Goal: Find specific page/section: Find specific page/section

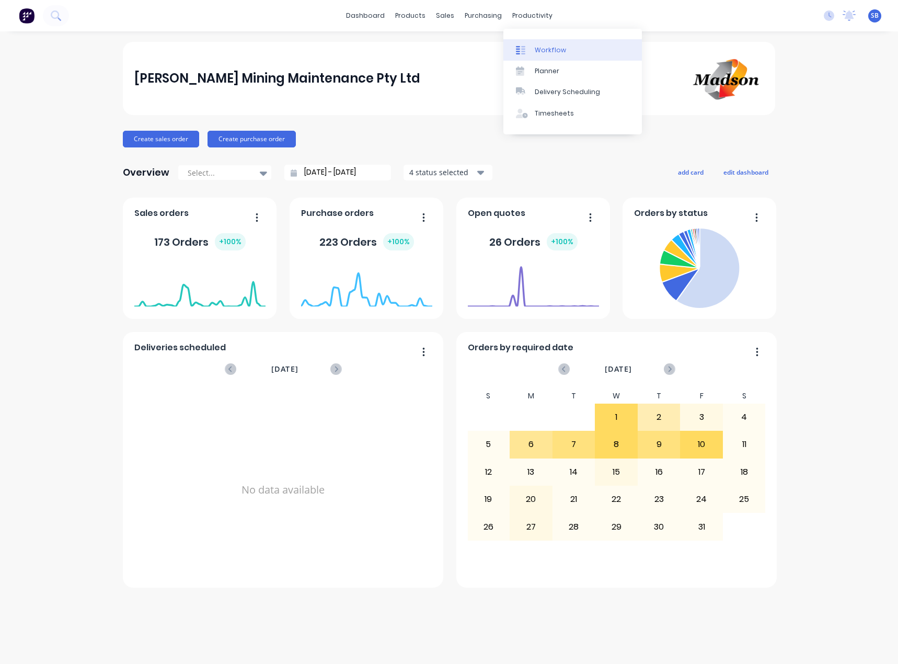
click at [535, 44] on link "Workflow" at bounding box center [573, 49] width 139 height 21
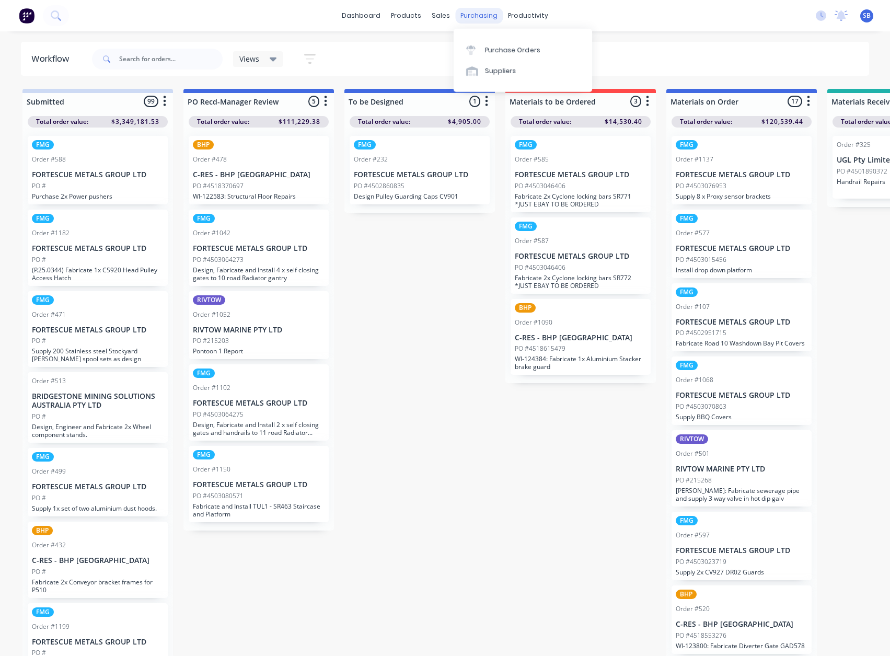
click at [475, 17] on div "purchasing" at bounding box center [479, 16] width 48 height 16
click at [504, 51] on div "Purchase Orders" at bounding box center [512, 49] width 55 height 9
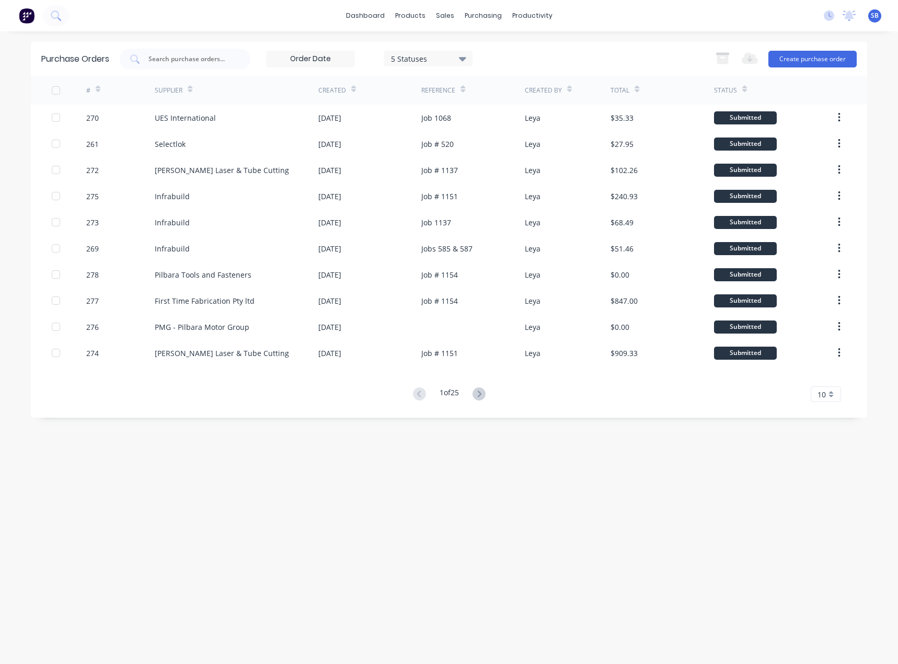
click at [462, 56] on icon at bounding box center [462, 59] width 7 height 12
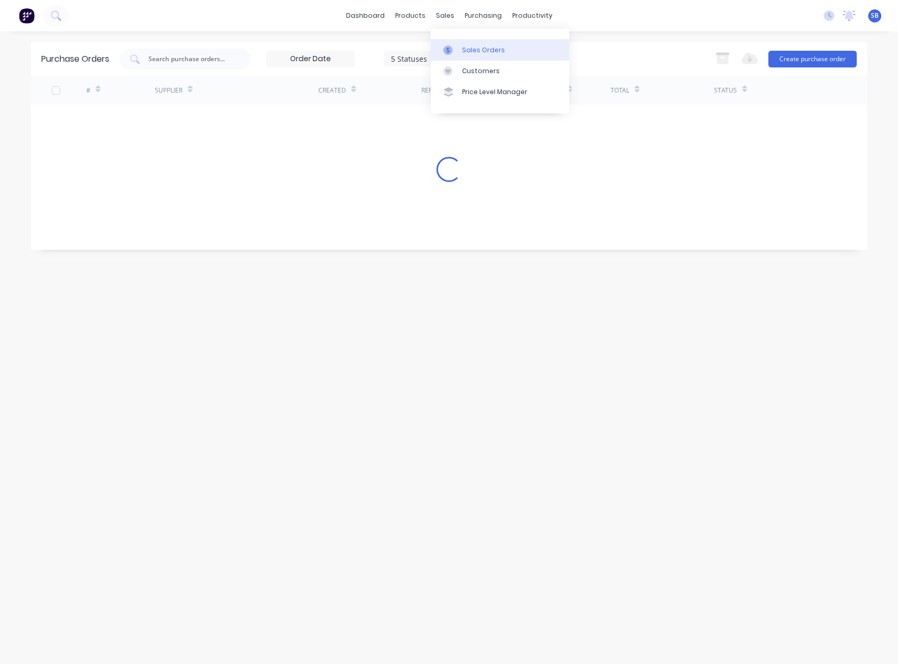
click at [483, 52] on div "Sales Orders" at bounding box center [483, 49] width 43 height 9
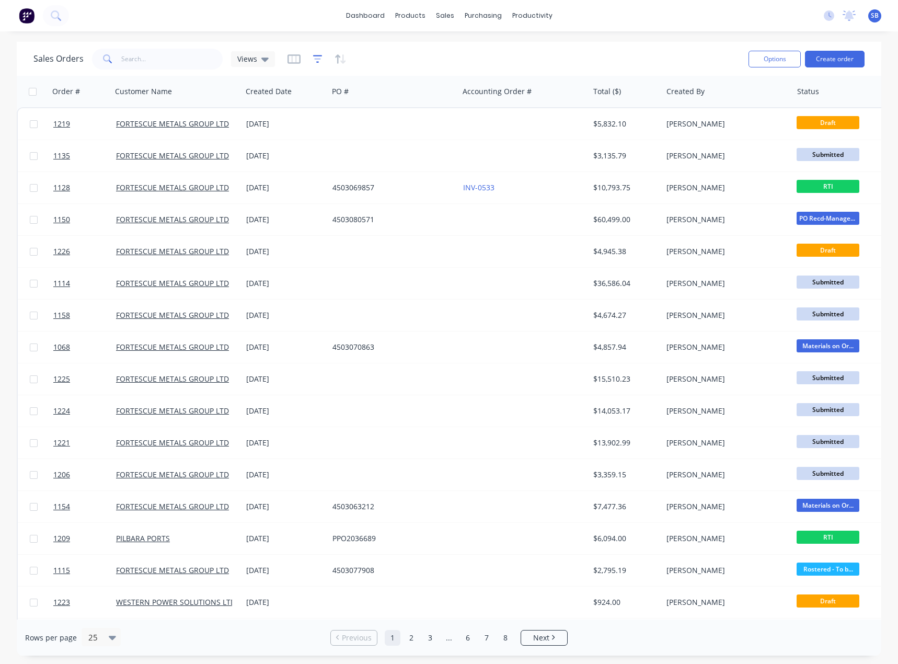
click at [319, 59] on icon "button" at bounding box center [317, 59] width 7 height 2
click at [291, 59] on icon "button" at bounding box center [294, 59] width 13 height 10
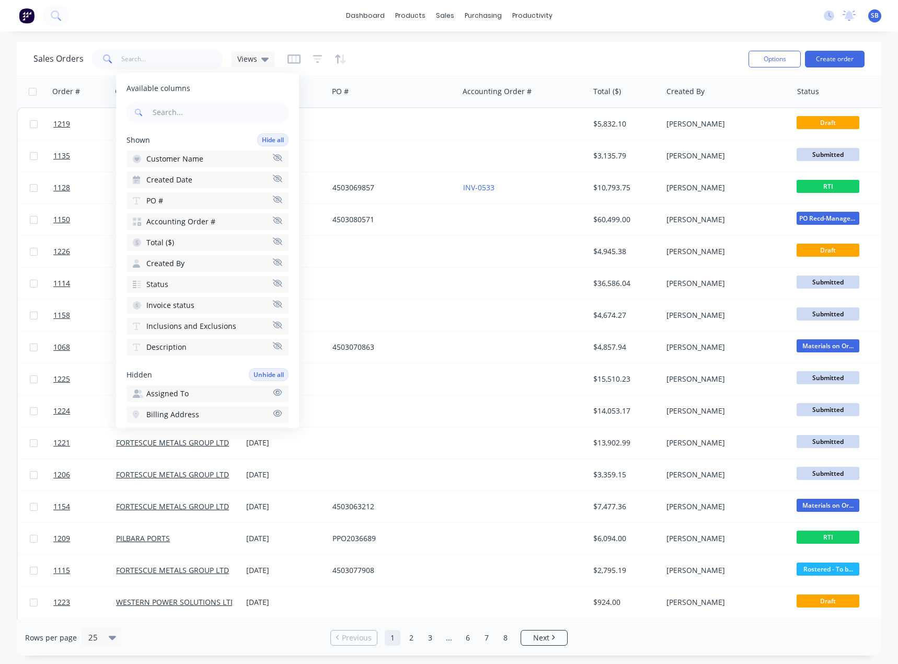
click at [243, 285] on button "Status" at bounding box center [208, 284] width 162 height 17
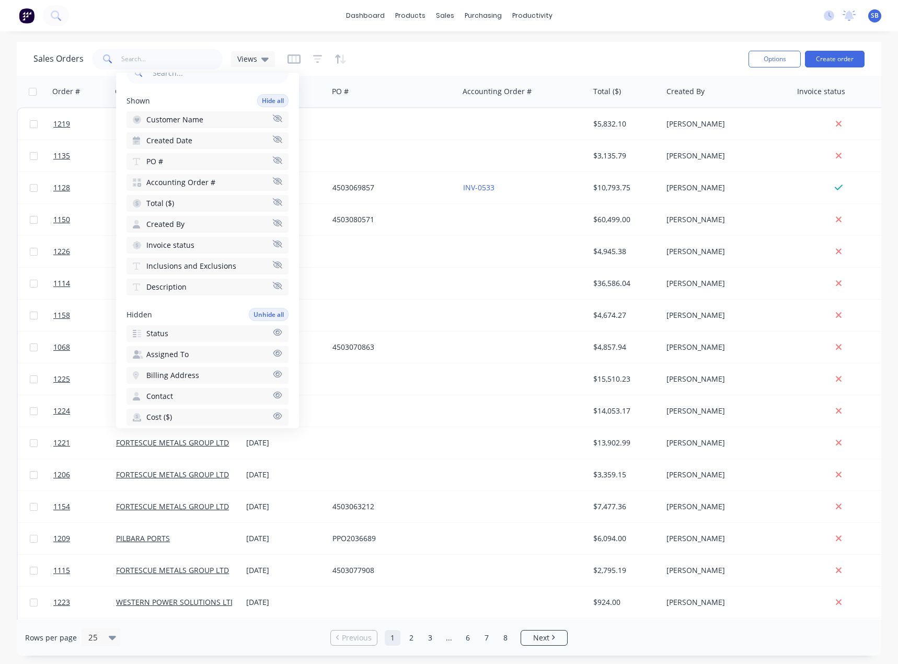
scroll to position [157, 0]
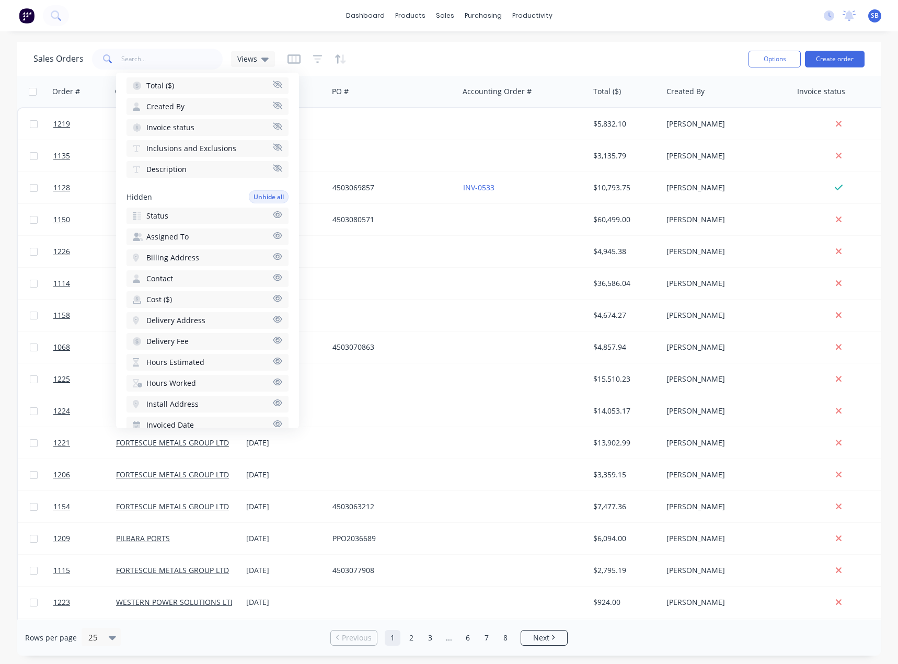
click at [189, 216] on button "Status" at bounding box center [208, 216] width 162 height 17
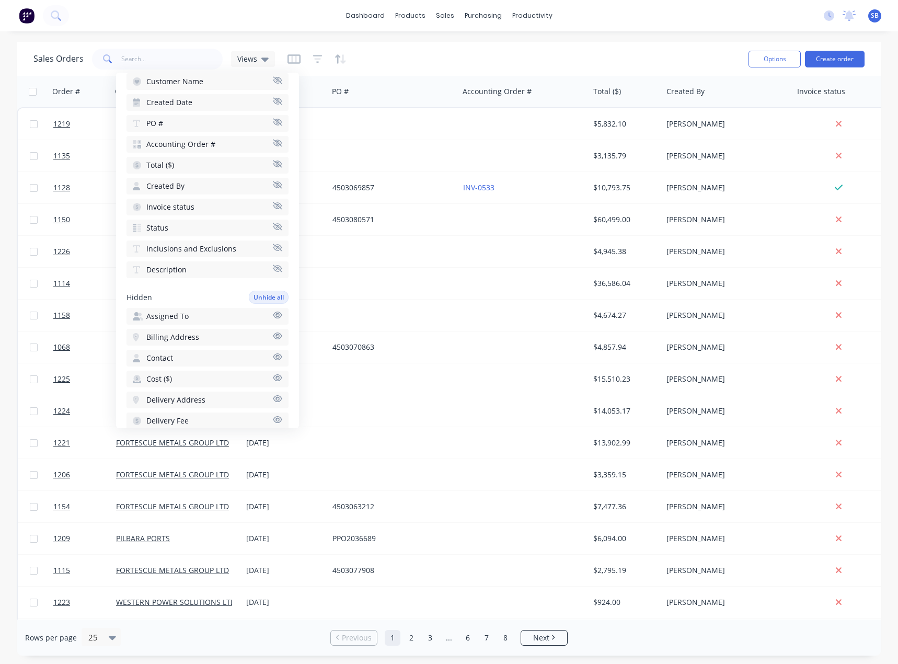
scroll to position [52, 0]
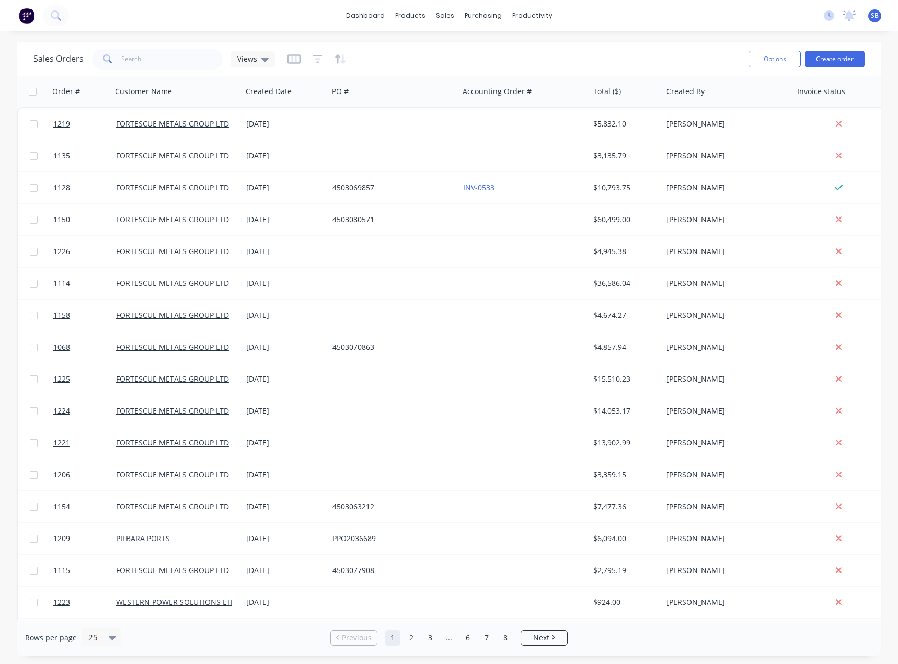
click at [420, 56] on div "Sales Orders Views" at bounding box center [386, 59] width 707 height 26
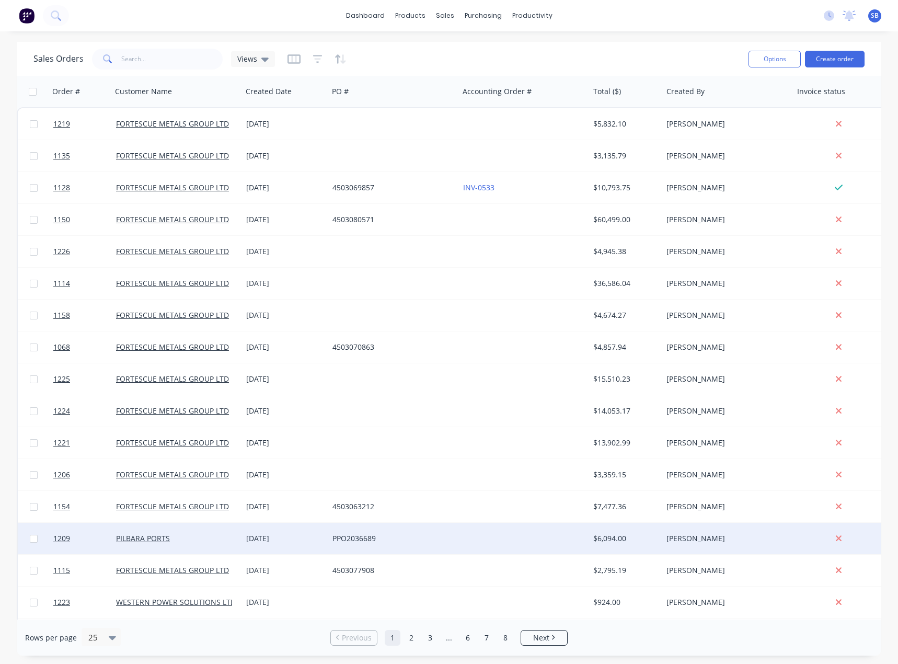
click at [359, 543] on div "PPO2036689" at bounding box center [391, 538] width 116 height 10
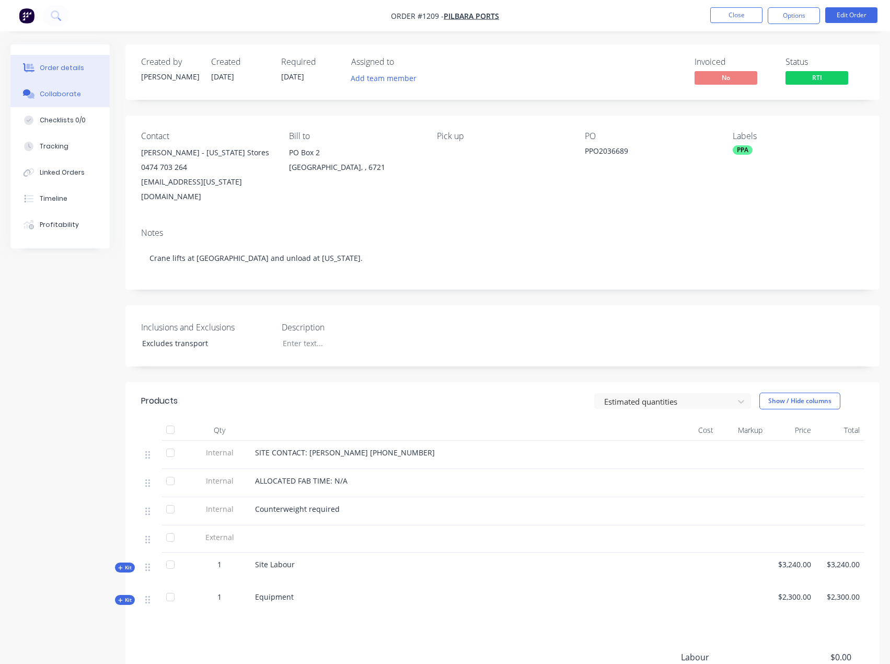
click at [60, 98] on div "Collaborate" at bounding box center [60, 93] width 41 height 9
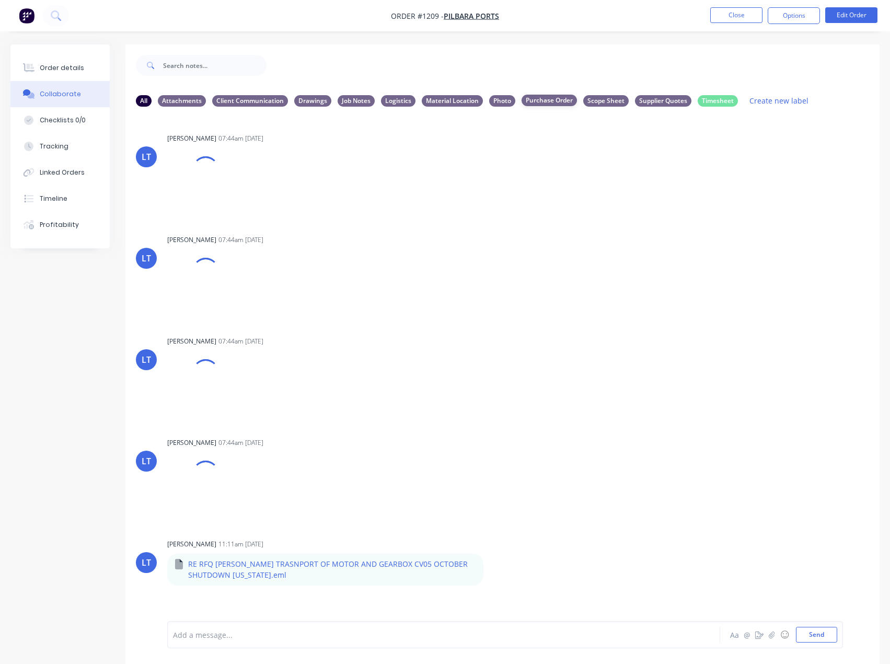
click at [551, 102] on div "Purchase Order" at bounding box center [549, 101] width 55 height 12
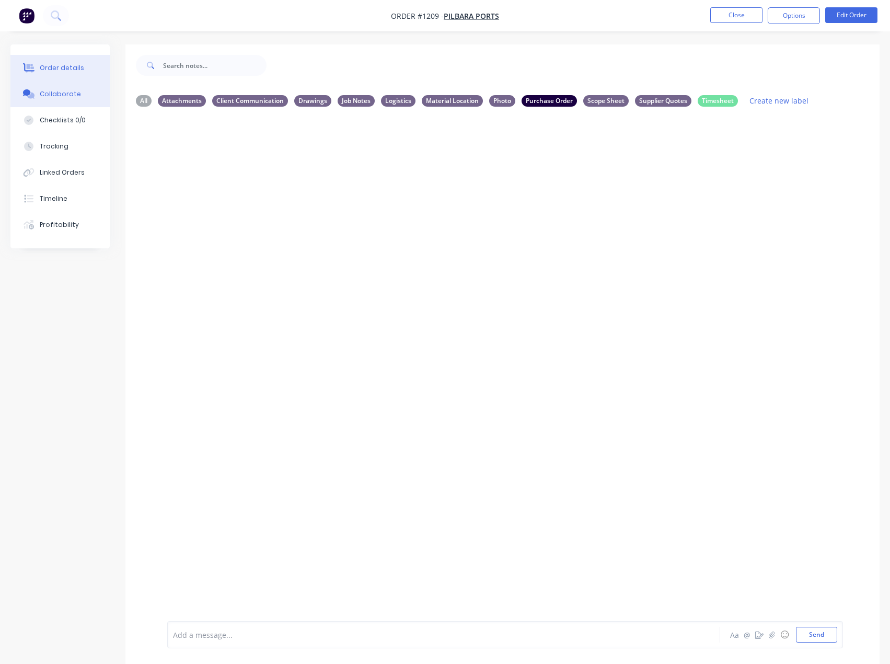
click at [56, 69] on div "Order details" at bounding box center [62, 67] width 44 height 9
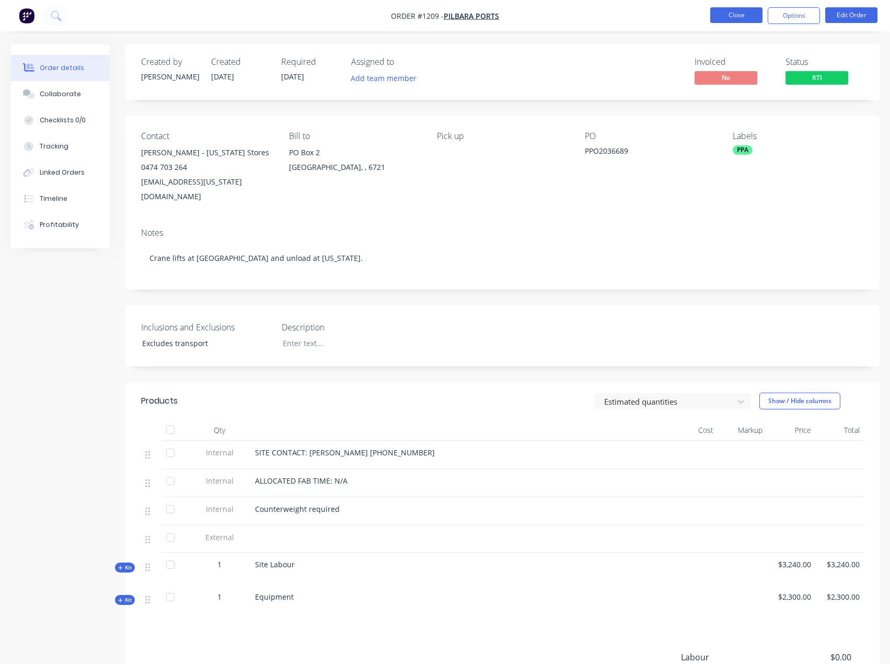
click at [737, 18] on button "Close" at bounding box center [737, 15] width 52 height 16
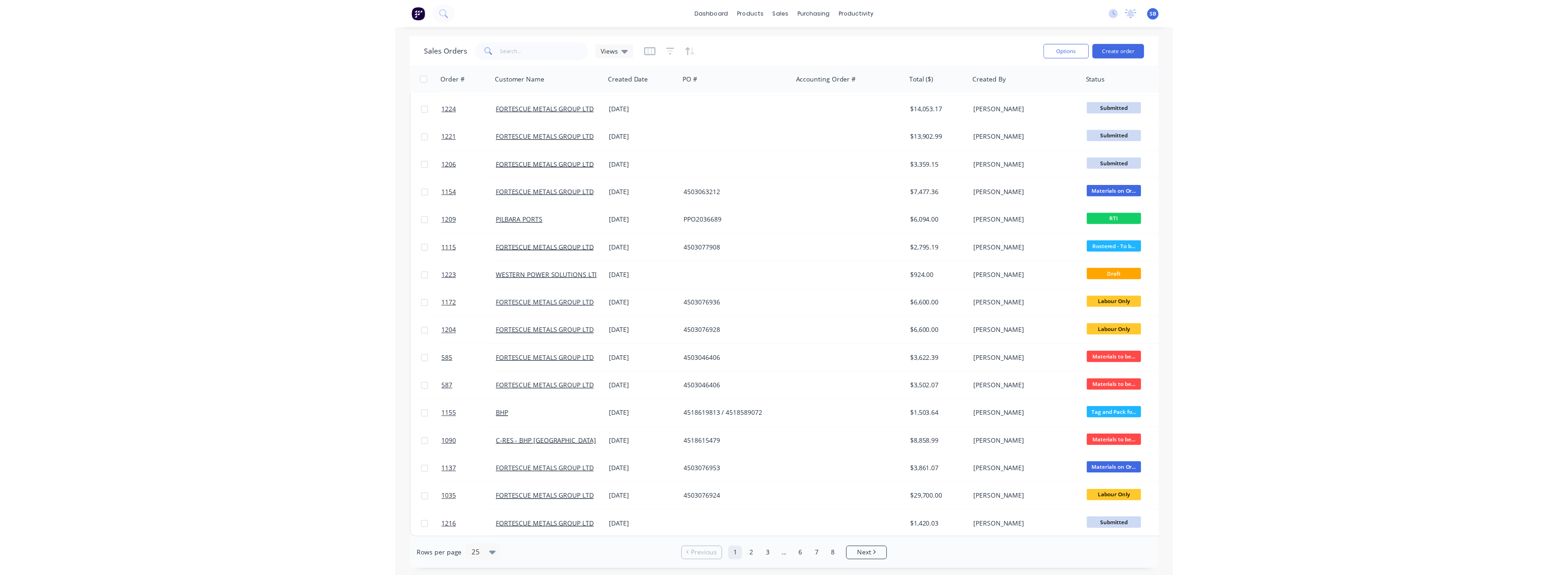
scroll to position [249, 0]
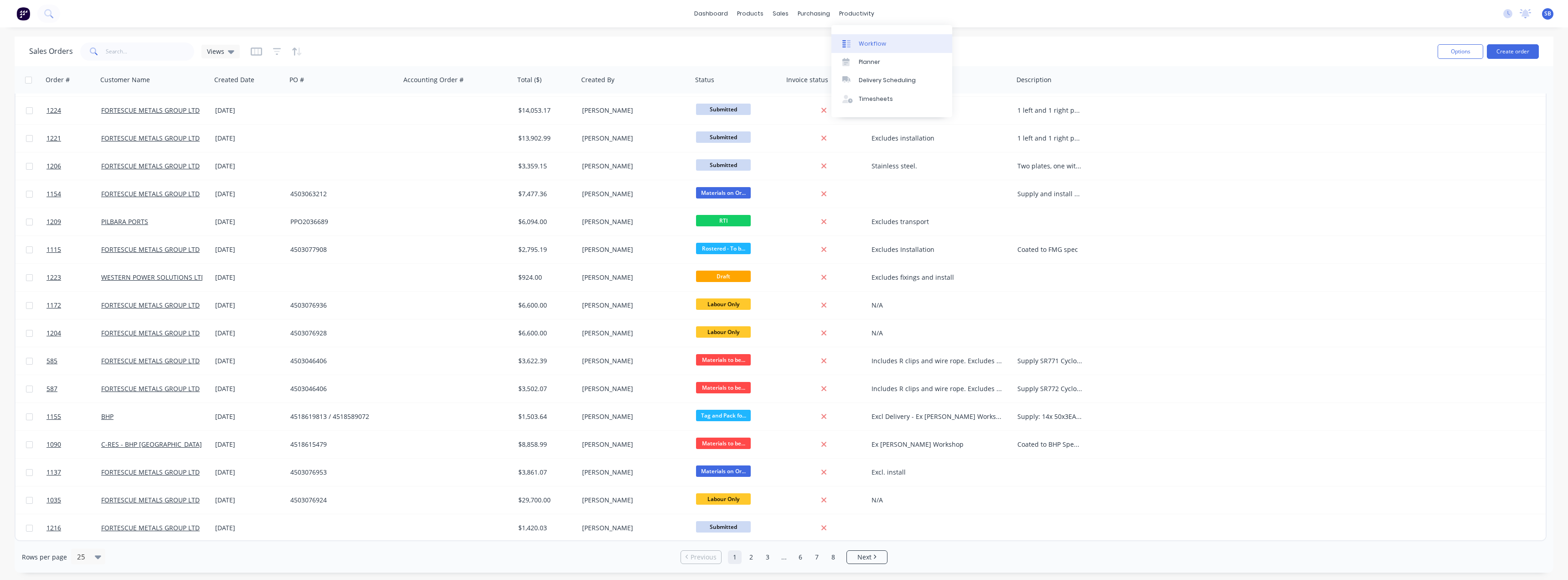
click at [783, 41] on div "Workflow" at bounding box center [872, 43] width 27 height 8
